Goal: Task Accomplishment & Management: Manage account settings

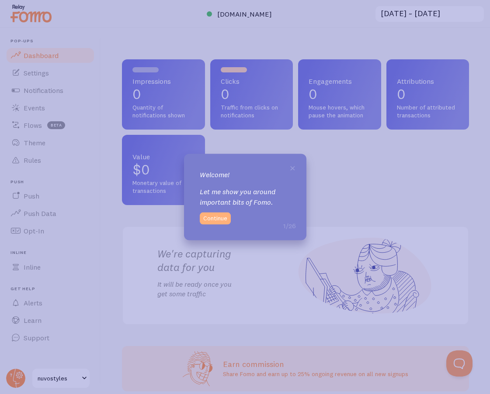
click at [217, 220] on button "Continue" at bounding box center [215, 219] width 31 height 12
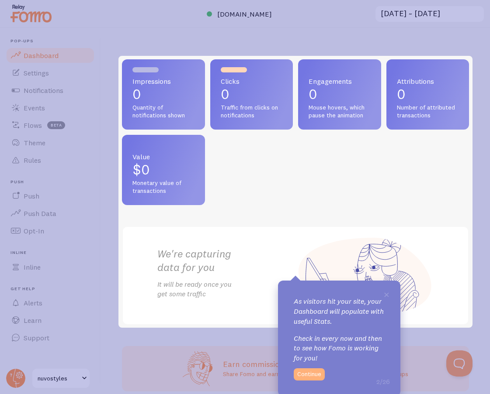
click at [313, 375] on button "Continue" at bounding box center [308, 375] width 31 height 12
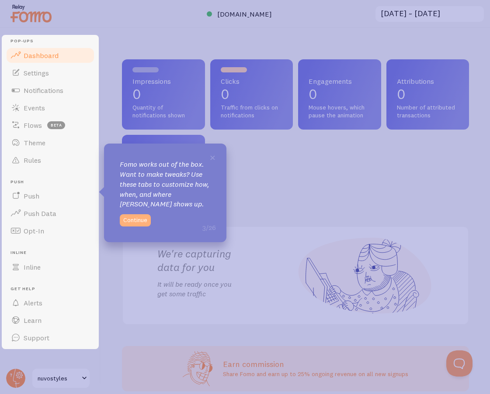
click at [134, 217] on button "Continue" at bounding box center [135, 220] width 31 height 12
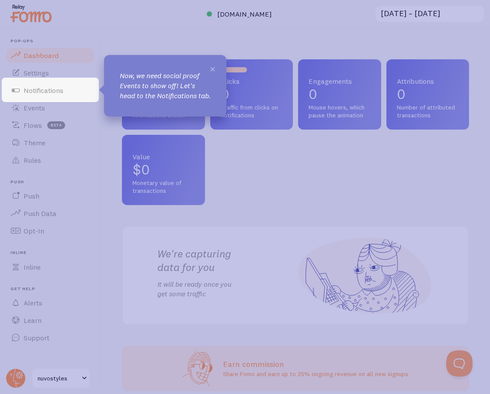
click at [213, 68] on span "×" at bounding box center [212, 68] width 7 height 13
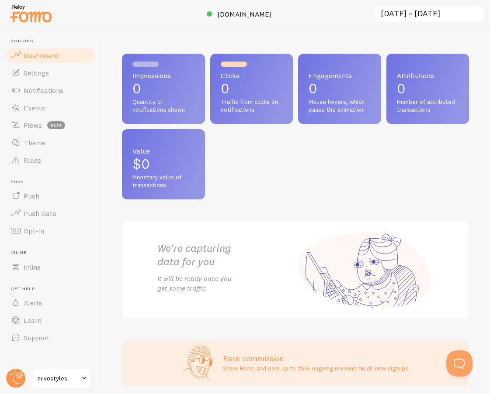
click at [192, 84] on p "0" at bounding box center [163, 89] width 62 height 14
click at [228, 82] on p "0" at bounding box center [252, 89] width 62 height 14
click at [51, 72] on link "Settings" at bounding box center [50, 72] width 90 height 17
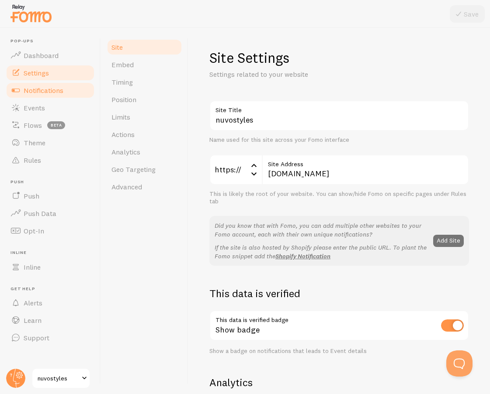
click at [50, 92] on span "Notifications" at bounding box center [44, 90] width 40 height 9
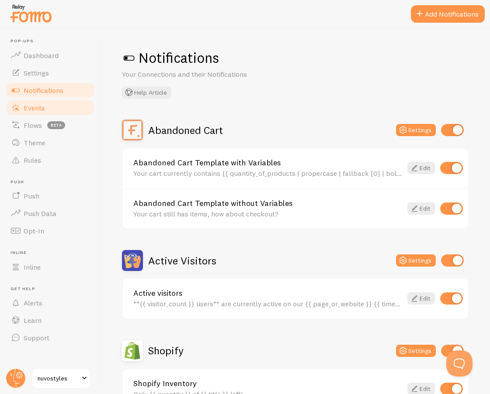
click at [47, 109] on link "Events" at bounding box center [50, 107] width 90 height 17
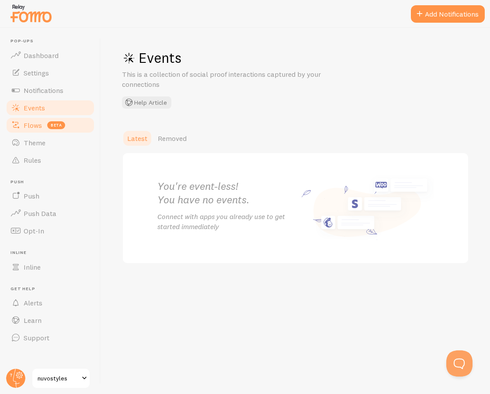
click at [46, 123] on link "Flows beta" at bounding box center [50, 125] width 90 height 17
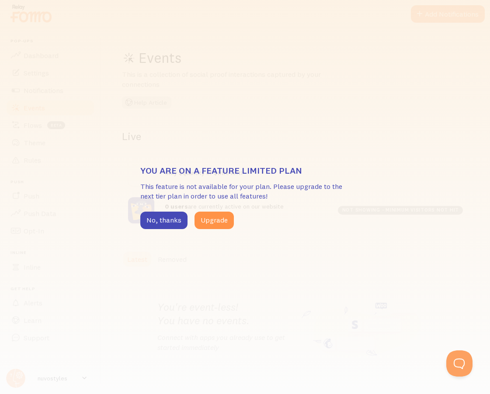
click at [159, 208] on div "You are on a feature limited plan This feature is not available for your plan. …" at bounding box center [245, 197] width 210 height 64
click at [157, 217] on button "No, thanks" at bounding box center [163, 220] width 47 height 17
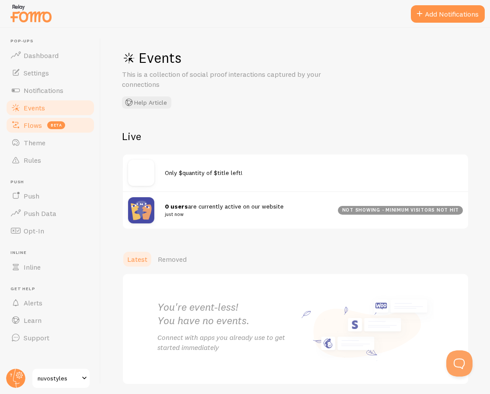
click at [37, 127] on span "Flows" at bounding box center [33, 125] width 18 height 9
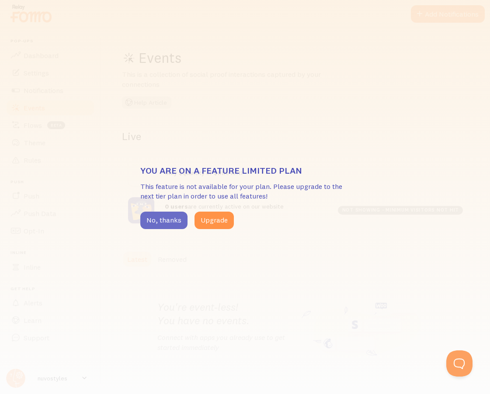
click at [160, 225] on button "No, thanks" at bounding box center [163, 220] width 47 height 17
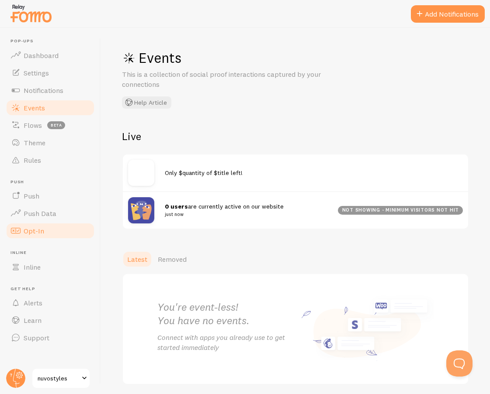
click at [54, 228] on link "Opt-In" at bounding box center [50, 230] width 90 height 17
